Goal: Navigation & Orientation: Find specific page/section

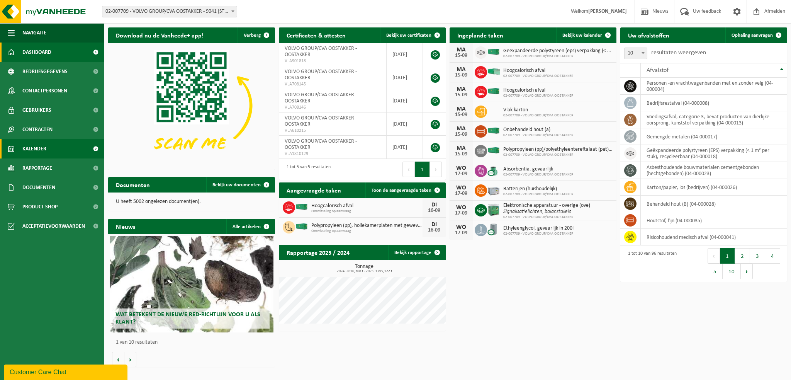
click at [45, 146] on span "Kalender" at bounding box center [34, 148] width 24 height 19
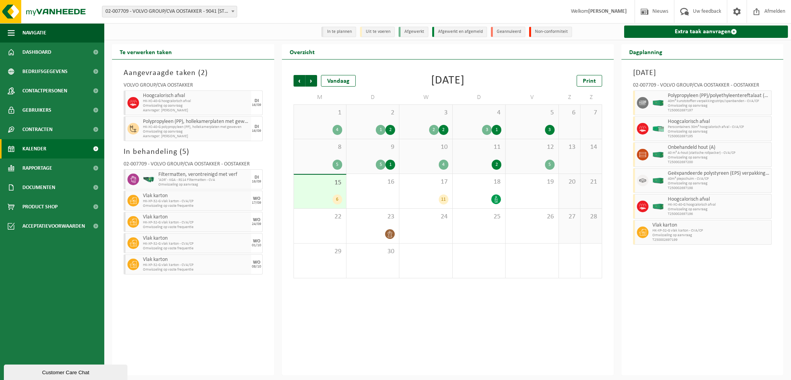
click at [428, 156] on div "10 4" at bounding box center [426, 156] width 53 height 34
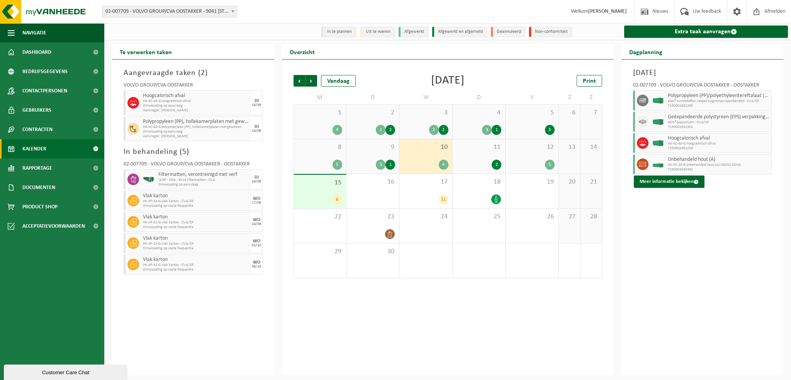
click at [373, 148] on span "9" at bounding box center [372, 147] width 45 height 9
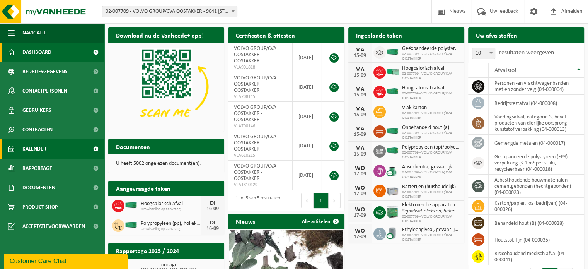
click at [35, 148] on span "Kalender" at bounding box center [34, 148] width 24 height 19
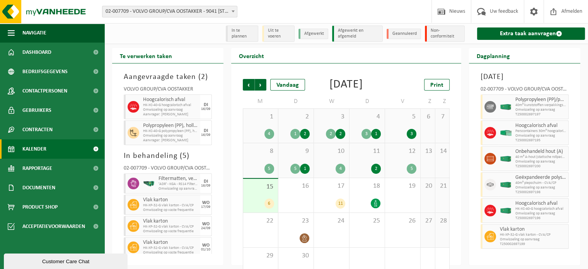
click at [234, 11] on b at bounding box center [232, 11] width 3 height 2
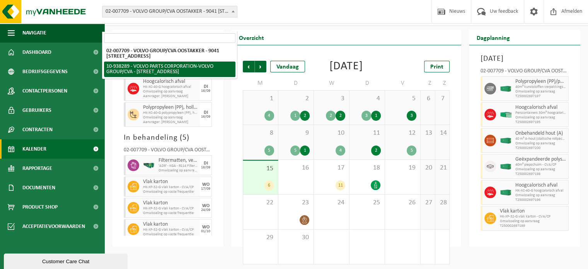
scroll to position [32, 0]
